Goal: Find specific page/section: Find specific page/section

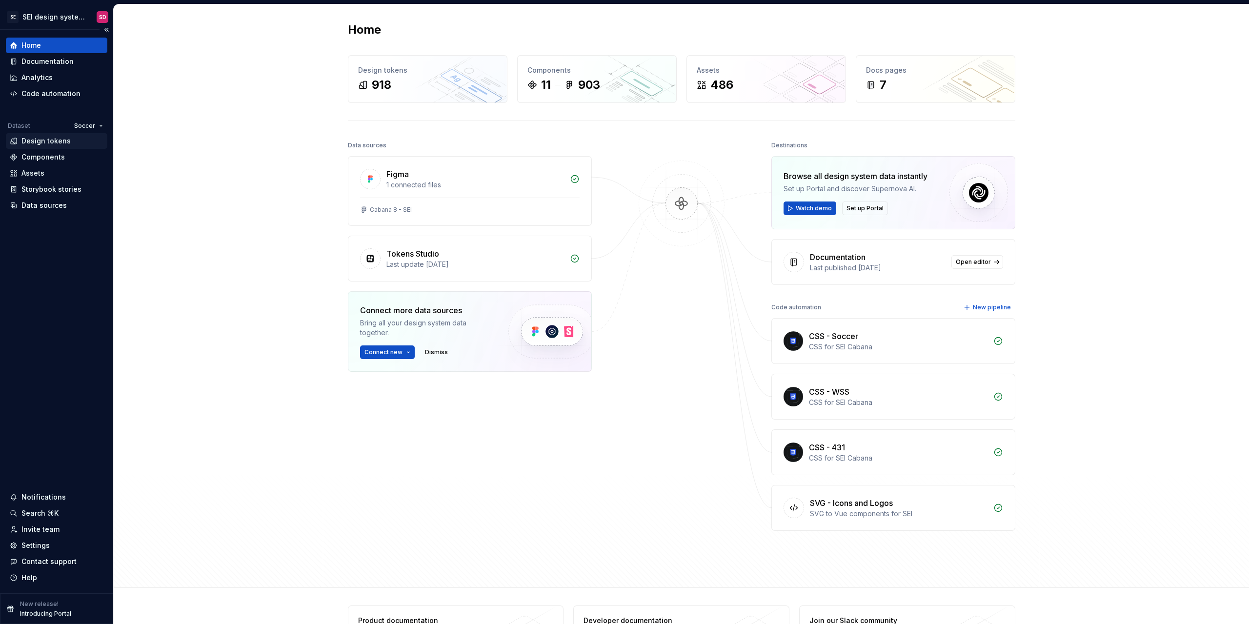
click at [49, 139] on div "Design tokens" at bounding box center [45, 141] width 49 height 10
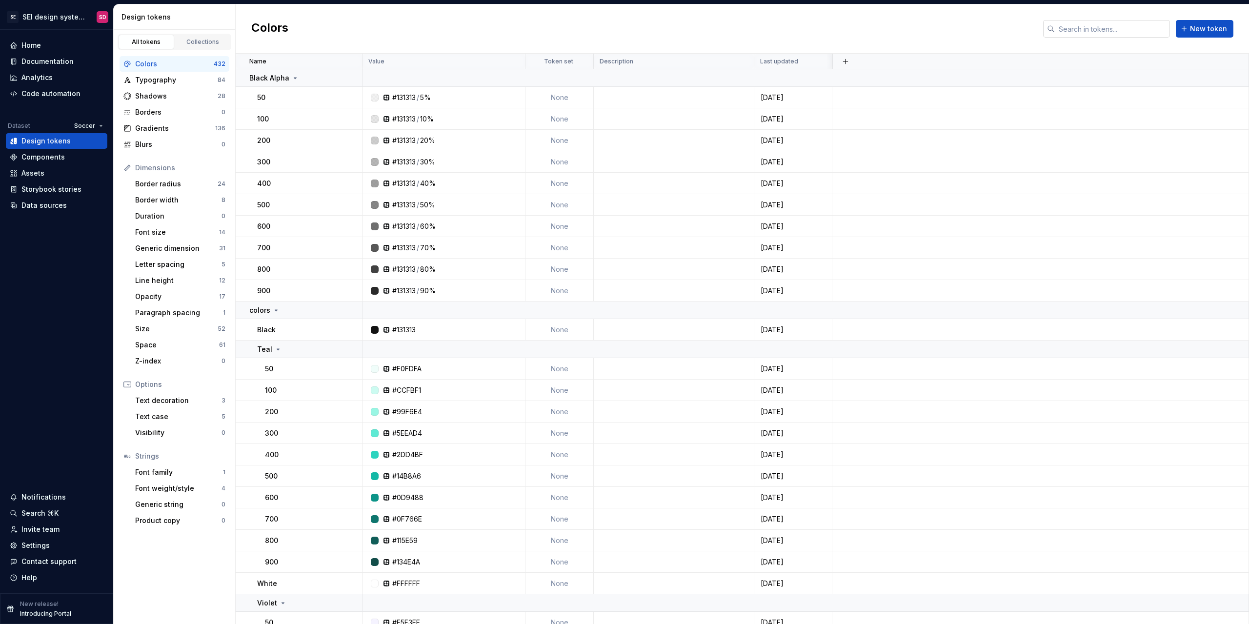
click at [1087, 28] on input "text" at bounding box center [1112, 29] width 115 height 18
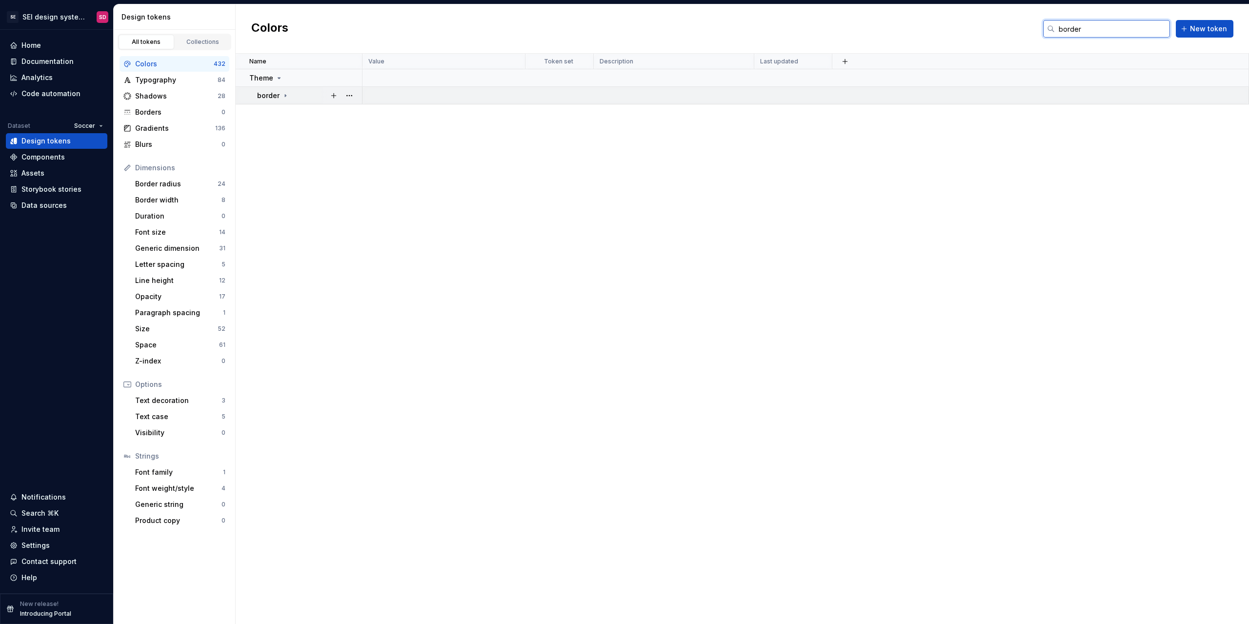
type input "border"
click at [286, 98] on icon at bounding box center [285, 96] width 8 height 8
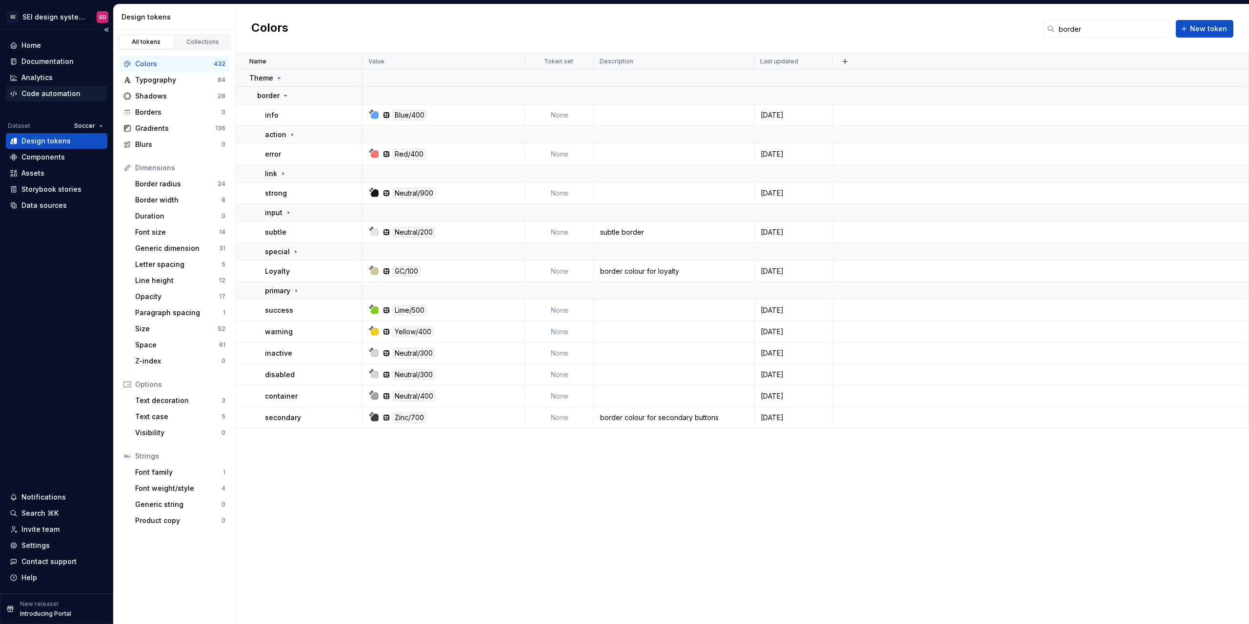
click at [63, 98] on div "Code automation" at bounding box center [50, 94] width 59 height 10
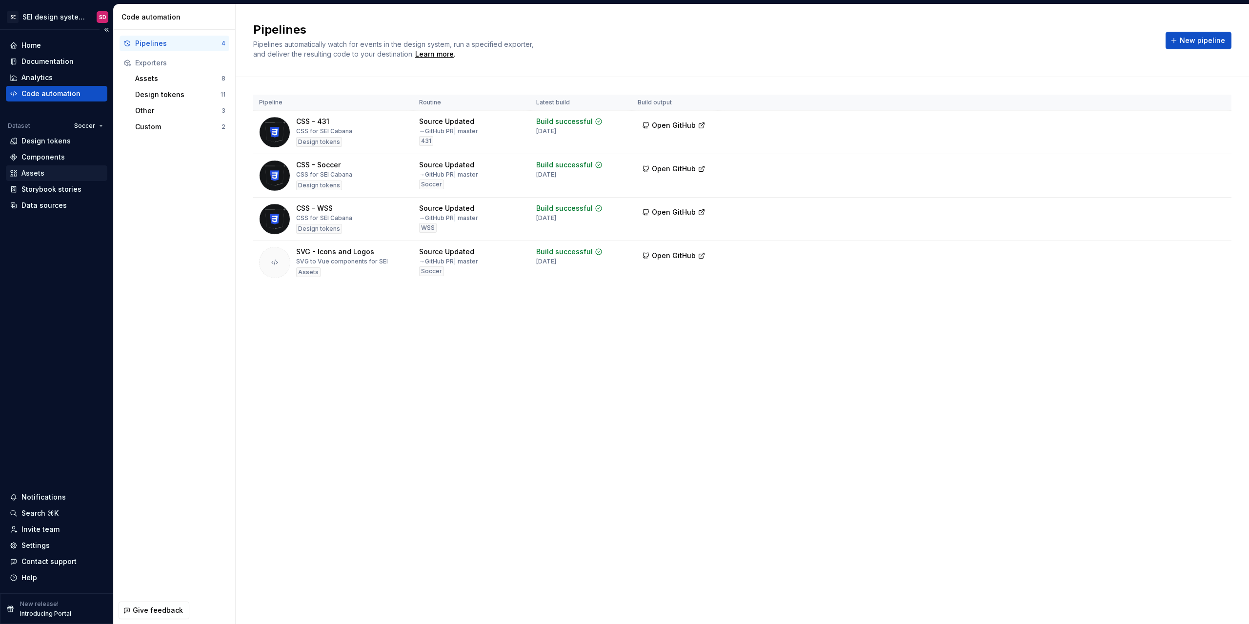
click at [60, 179] on div "Assets" at bounding box center [56, 173] width 101 height 16
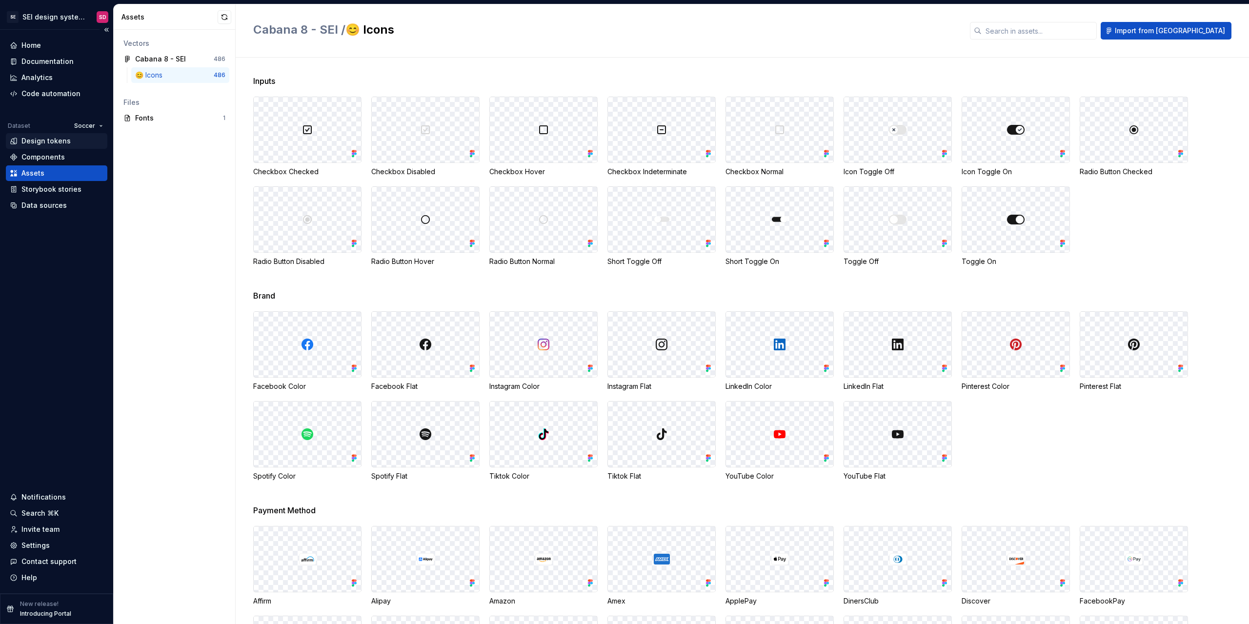
click at [45, 146] on div "Design tokens" at bounding box center [56, 141] width 101 height 16
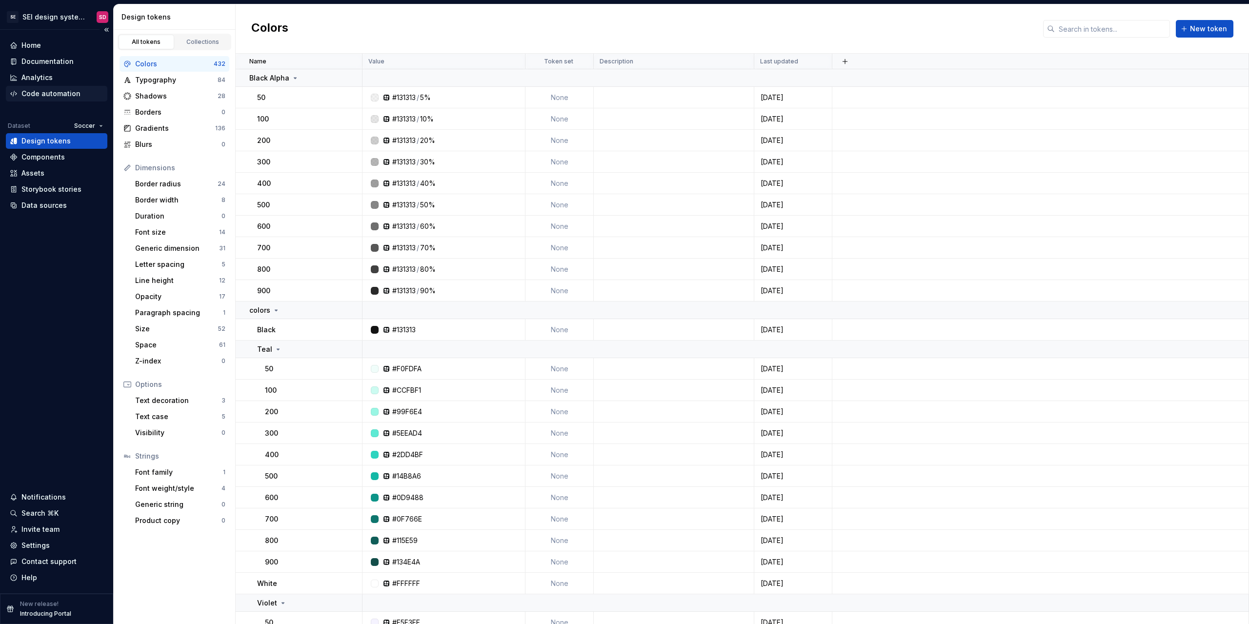
click at [58, 92] on div "Code automation" at bounding box center [50, 94] width 59 height 10
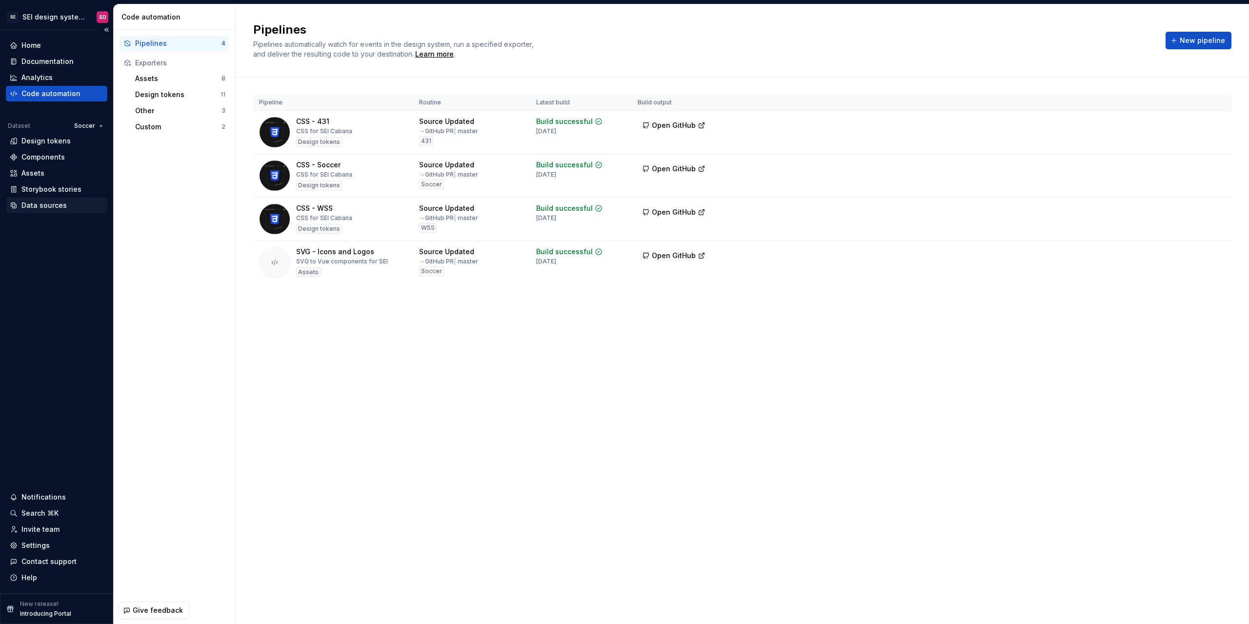
click at [45, 208] on div "Data sources" at bounding box center [43, 205] width 45 height 10
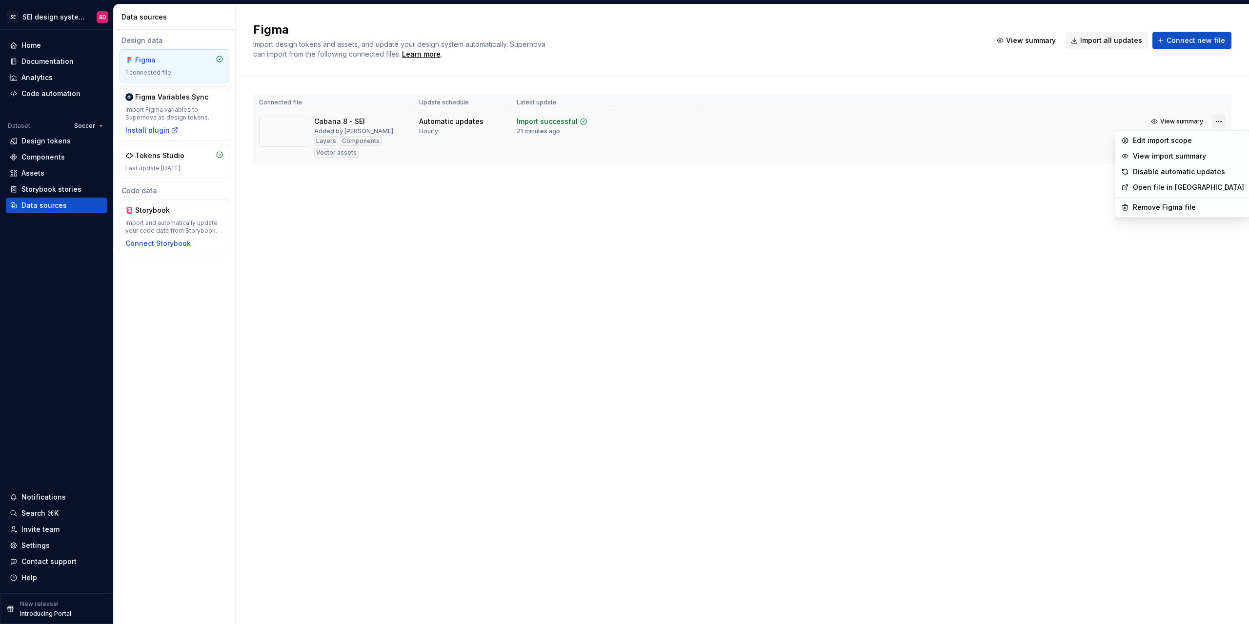
click at [1220, 121] on html "SE SEI design system - backup SD Home Documentation Analytics Code automation D…" at bounding box center [624, 312] width 1249 height 624
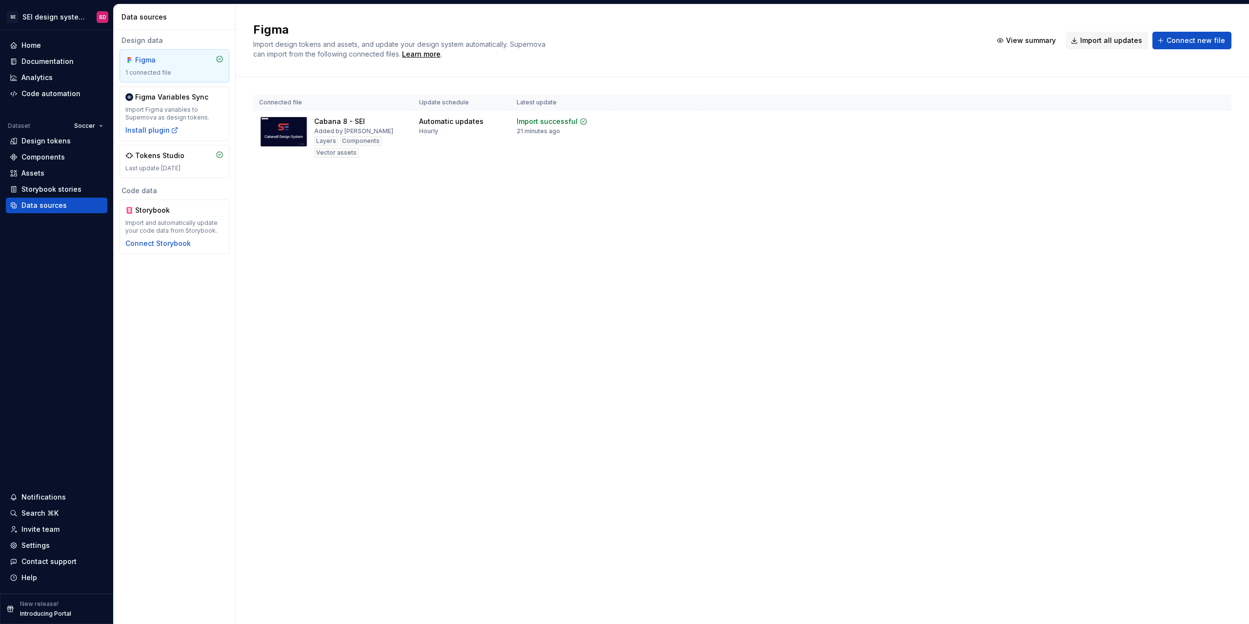
click at [933, 198] on html "SE SEI design system - backup SD Home Documentation Analytics Code automation D…" at bounding box center [624, 312] width 1249 height 624
click at [1177, 140] on div "Import updates" at bounding box center [1181, 137] width 44 height 8
click at [1175, 140] on tr "Cabana 8 - SEI Added by SEI Dev Layers Components Vector assets Automatic updat…" at bounding box center [742, 137] width 978 height 53
click at [643, 208] on div "Figma Import design tokens and assets, and update your design system automatica…" at bounding box center [742, 313] width 1013 height 619
click at [54, 142] on div "Design tokens" at bounding box center [45, 141] width 49 height 10
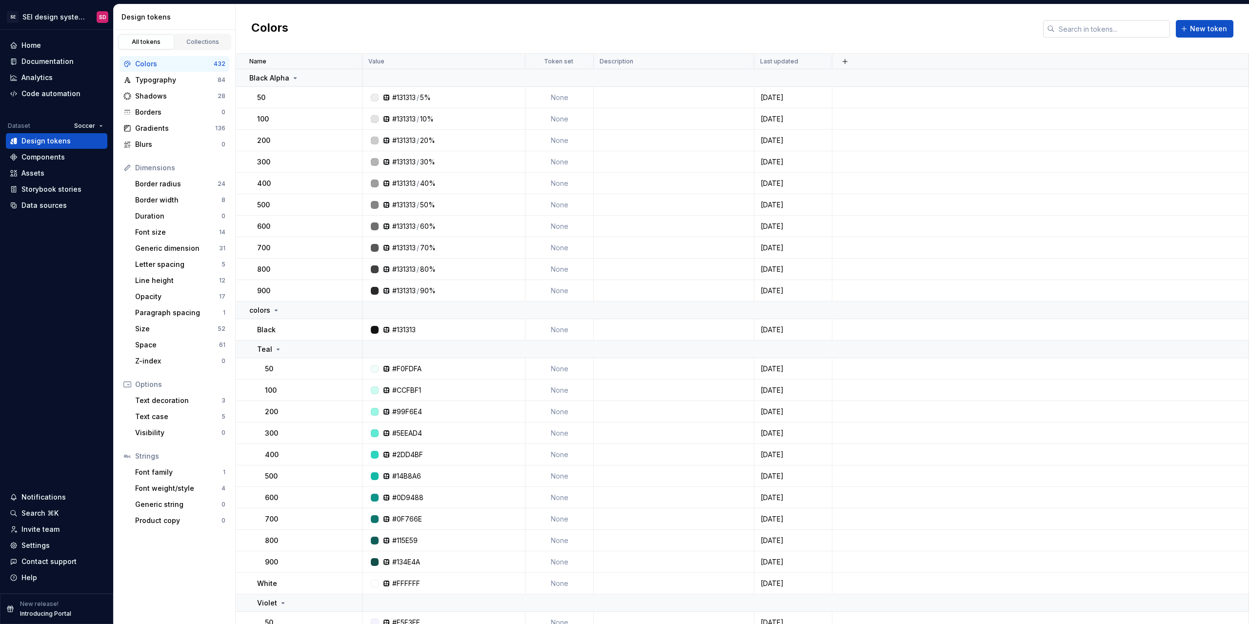
click at [1101, 30] on input "text" at bounding box center [1112, 29] width 115 height 18
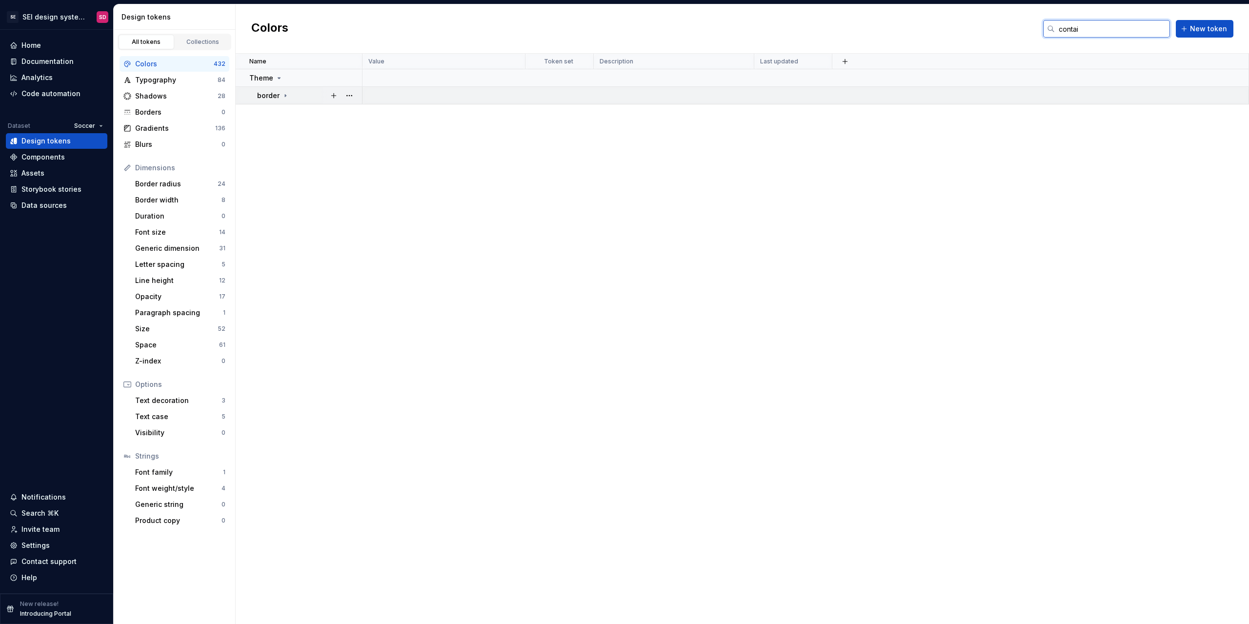
type input "contai"
click at [288, 96] on icon at bounding box center [285, 96] width 8 height 8
click at [609, 166] on div "Name Value Token set Description Last updated Theme border container Neutral/40…" at bounding box center [742, 339] width 1013 height 570
